Goal: Task Accomplishment & Management: Complete application form

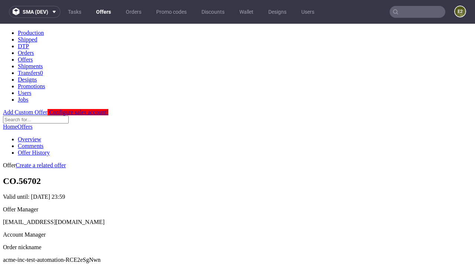
scroll to position [74, 0]
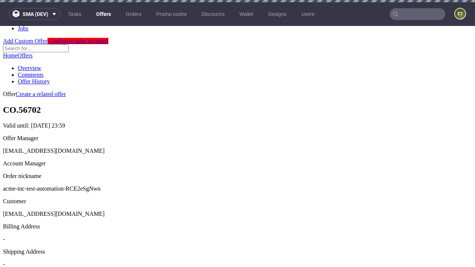
scroll to position [2, 0]
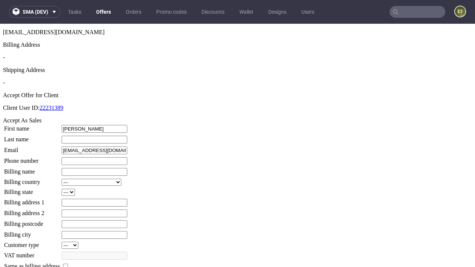
type input "Travon"
type input "Corkery"
type input "1509813888"
type input "Kelvin.Mante"
select select "13"
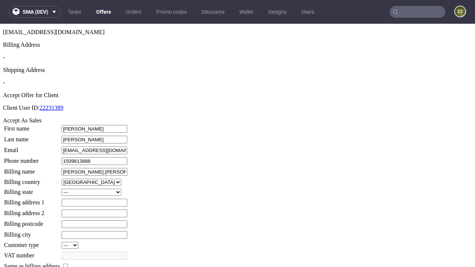
select select "132"
type input "Kelvin.Mante"
type input "10 Rempel Road"
type input "OD59 8RF"
type input "Long Schneiderfield"
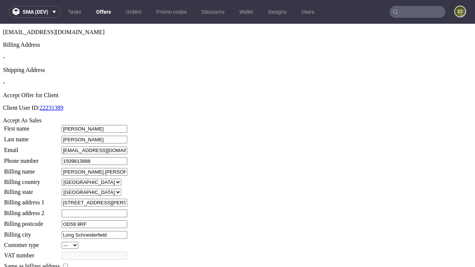
click at [68, 264] on input "checkbox" at bounding box center [65, 266] width 5 height 5
checkbox input "true"
type input "Kelvin.Mante"
select select "13"
type input "10 Rempel Road"
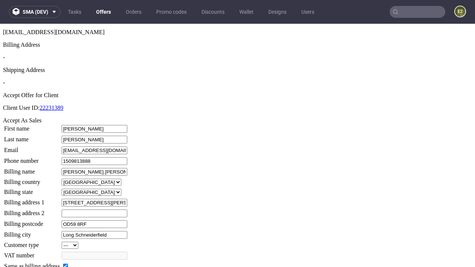
type input "OD59 8RF"
type input "Long Schneiderfield"
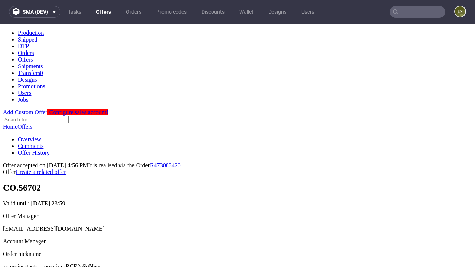
scroll to position [0, 0]
